Goal: Task Accomplishment & Management: Use online tool/utility

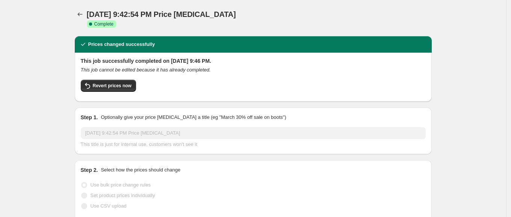
select select "percentage"
select select "remove"
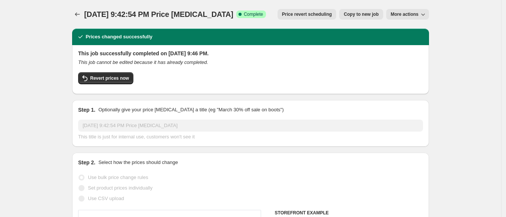
drag, startPoint x: 88, startPoint y: 136, endPoint x: 74, endPoint y: 133, distance: 14.5
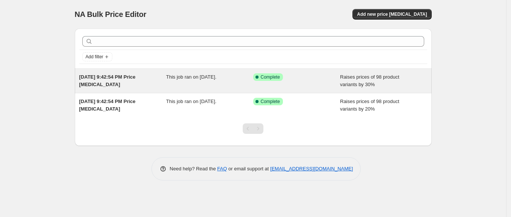
click at [314, 88] on div "[DATE] 9:42:54 PM Price [MEDICAL_DATA] This job ran on [DATE]. Success Complete…" at bounding box center [253, 81] width 357 height 24
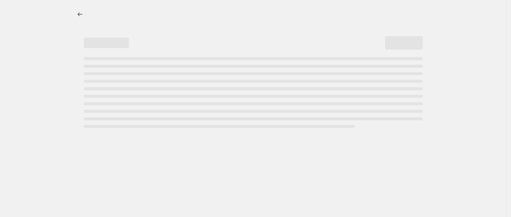
select select "percentage"
select select "remove"
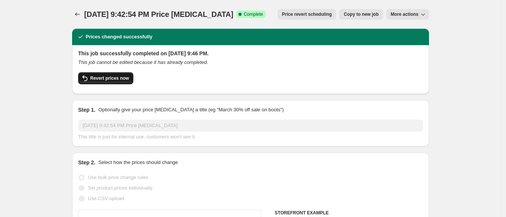
click at [127, 77] on span "Revert prices now" at bounding box center [109, 78] width 39 height 6
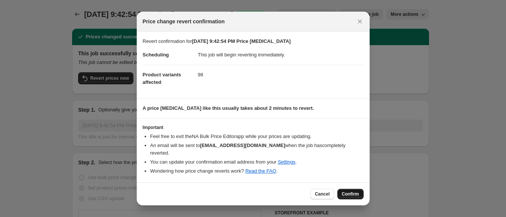
click at [352, 191] on span "Confirm" at bounding box center [350, 194] width 17 height 6
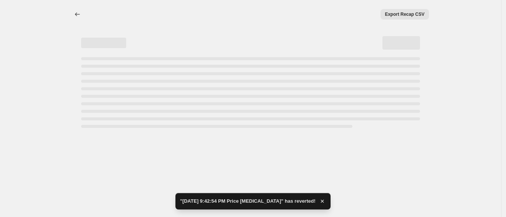
select select "percentage"
select select "remove"
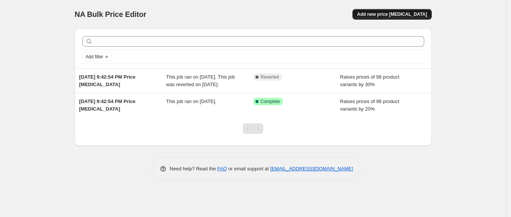
click at [398, 16] on span "Add new price [MEDICAL_DATA]" at bounding box center [392, 14] width 70 height 6
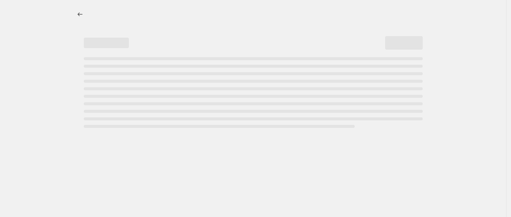
select select "percentage"
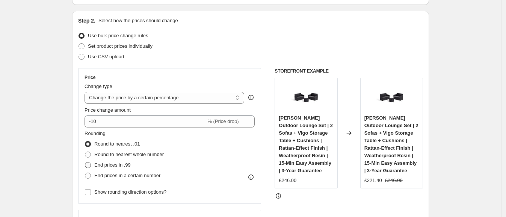
scroll to position [94, 0]
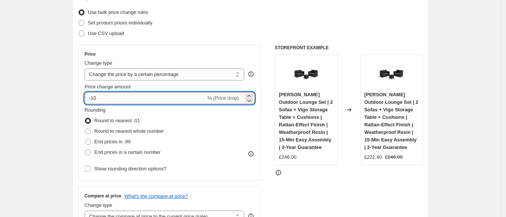
drag, startPoint x: 94, startPoint y: 96, endPoint x: 180, endPoint y: 94, distance: 86.5
click at [180, 94] on input "-10" at bounding box center [145, 98] width 121 height 12
type input "-30"
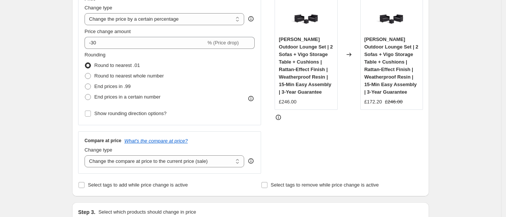
scroll to position [188, 0]
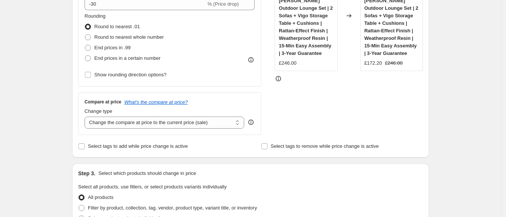
drag, startPoint x: 148, startPoint y: 119, endPoint x: 133, endPoint y: 131, distance: 19.0
click at [148, 119] on select "Change the compare at price to the current price (sale) Change the compare at p…" at bounding box center [165, 122] width 160 height 12
select select "remove"
click at [87, 116] on select "Change the compare at price to the current price (sale) Change the compare at p…" at bounding box center [165, 122] width 160 height 12
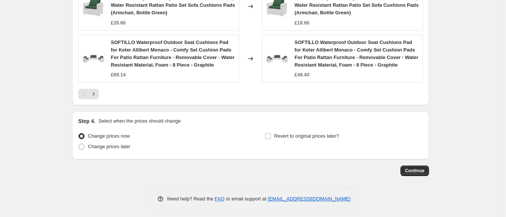
scroll to position [606, 0]
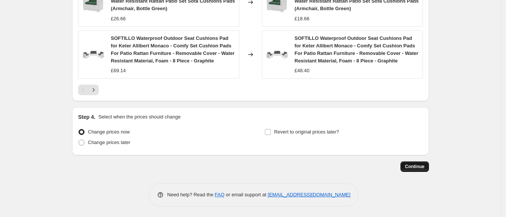
click at [415, 167] on span "Continue" at bounding box center [415, 166] width 20 height 6
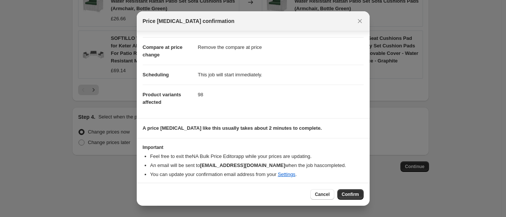
scroll to position [30, 0]
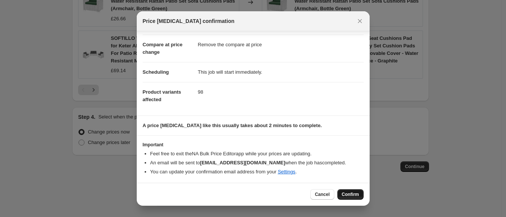
click at [347, 191] on span "Confirm" at bounding box center [350, 194] width 17 height 6
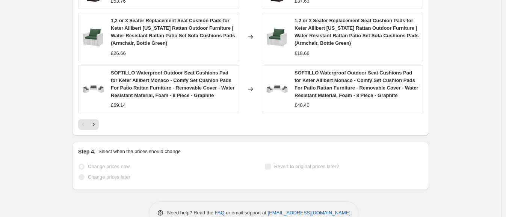
scroll to position [625, 0]
select select "percentage"
select select "remove"
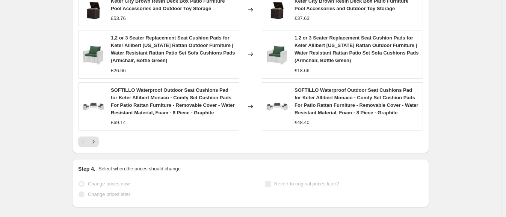
scroll to position [0, 0]
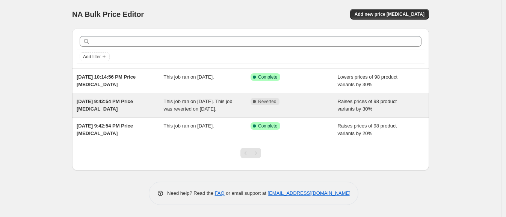
click at [284, 110] on div "Complete Reverted" at bounding box center [294, 105] width 87 height 15
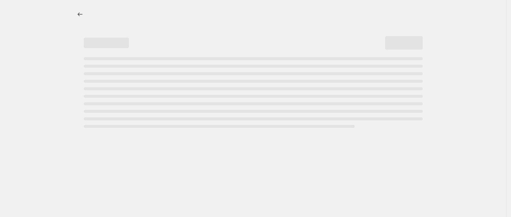
select select "percentage"
select select "remove"
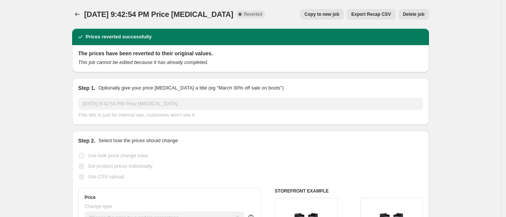
drag, startPoint x: 477, startPoint y: 77, endPoint x: 326, endPoint y: 94, distance: 152.0
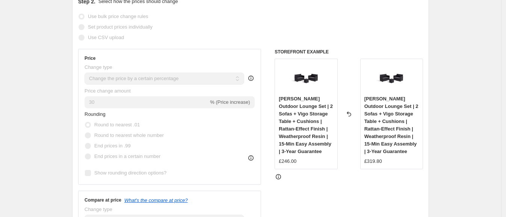
scroll to position [141, 0]
